Goal: Check status: Check status

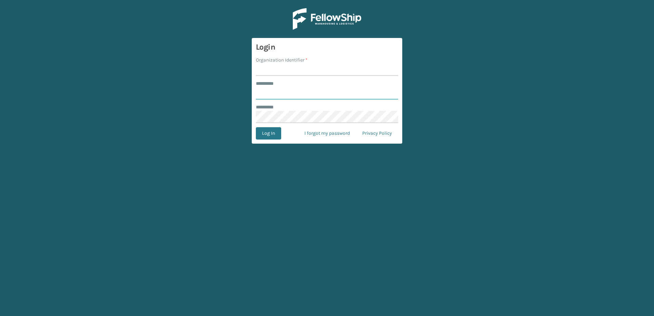
type input "**********"
click at [275, 71] on input "Organization Identifier *" at bounding box center [327, 70] width 142 height 12
type input "[PERSON_NAME]"
click at [268, 134] on button "Log In" at bounding box center [268, 133] width 25 height 12
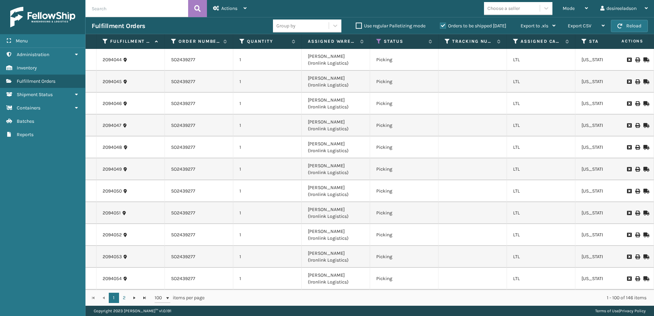
click at [120, 12] on input "text" at bounding box center [137, 8] width 103 height 17
paste input "SO2334464"
type input "SO2334464"
click at [199, 10] on icon at bounding box center [197, 8] width 6 height 10
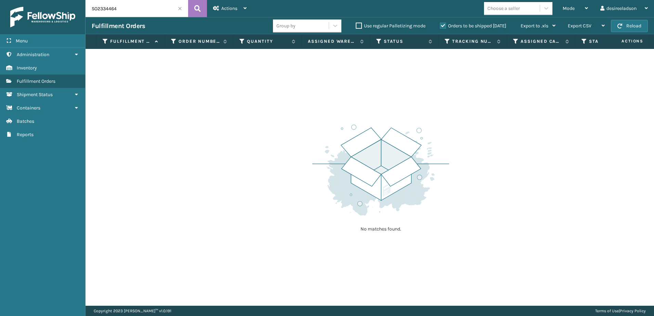
click at [134, 7] on input "SO2334464" at bounding box center [137, 8] width 103 height 17
click at [91, 8] on input "SO2334464" at bounding box center [137, 8] width 103 height 17
click at [177, 8] on input "SO2334464" at bounding box center [137, 8] width 103 height 17
click at [180, 8] on span at bounding box center [180, 8] width 4 height 4
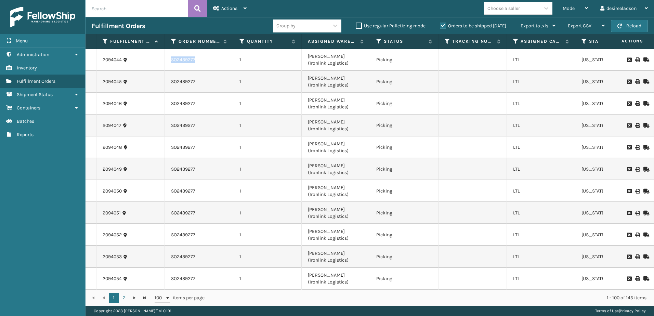
copy td "SO2439277"
drag, startPoint x: 196, startPoint y: 61, endPoint x: 171, endPoint y: 64, distance: 24.5
click at [171, 64] on td "SO2439277" at bounding box center [199, 60] width 68 height 22
click at [106, 6] on input "text" at bounding box center [137, 8] width 103 height 17
paste input "SO2439277"
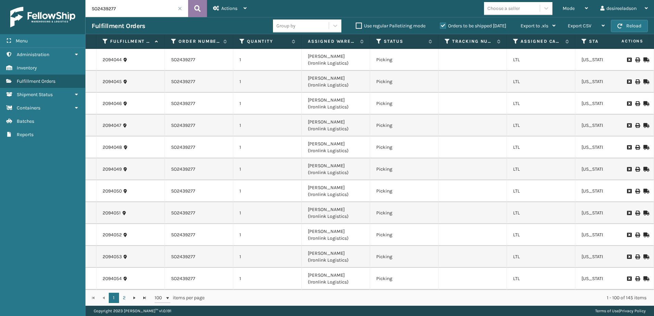
click at [193, 10] on button at bounding box center [197, 8] width 19 height 17
click at [105, 15] on input "SO2439277" at bounding box center [137, 8] width 103 height 17
click at [103, 10] on input "SO2439277" at bounding box center [137, 8] width 103 height 17
paste input "334464"
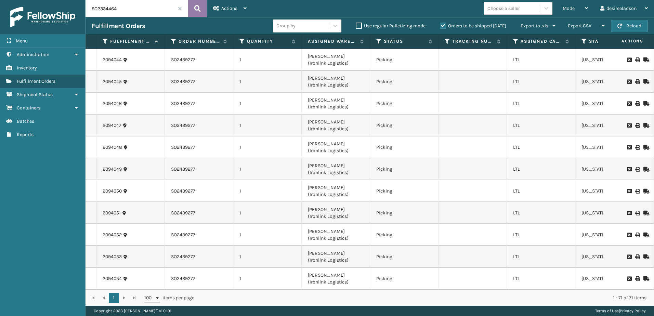
type input "SO2334464"
click at [193, 13] on button at bounding box center [197, 8] width 19 height 17
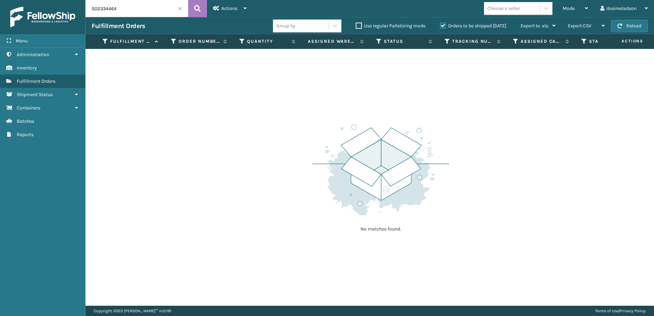
click at [193, 13] on button at bounding box center [197, 8] width 19 height 17
click at [183, 10] on input "SO2334464" at bounding box center [137, 8] width 103 height 17
click at [181, 10] on span at bounding box center [180, 8] width 4 height 4
